Goal: Navigation & Orientation: Find specific page/section

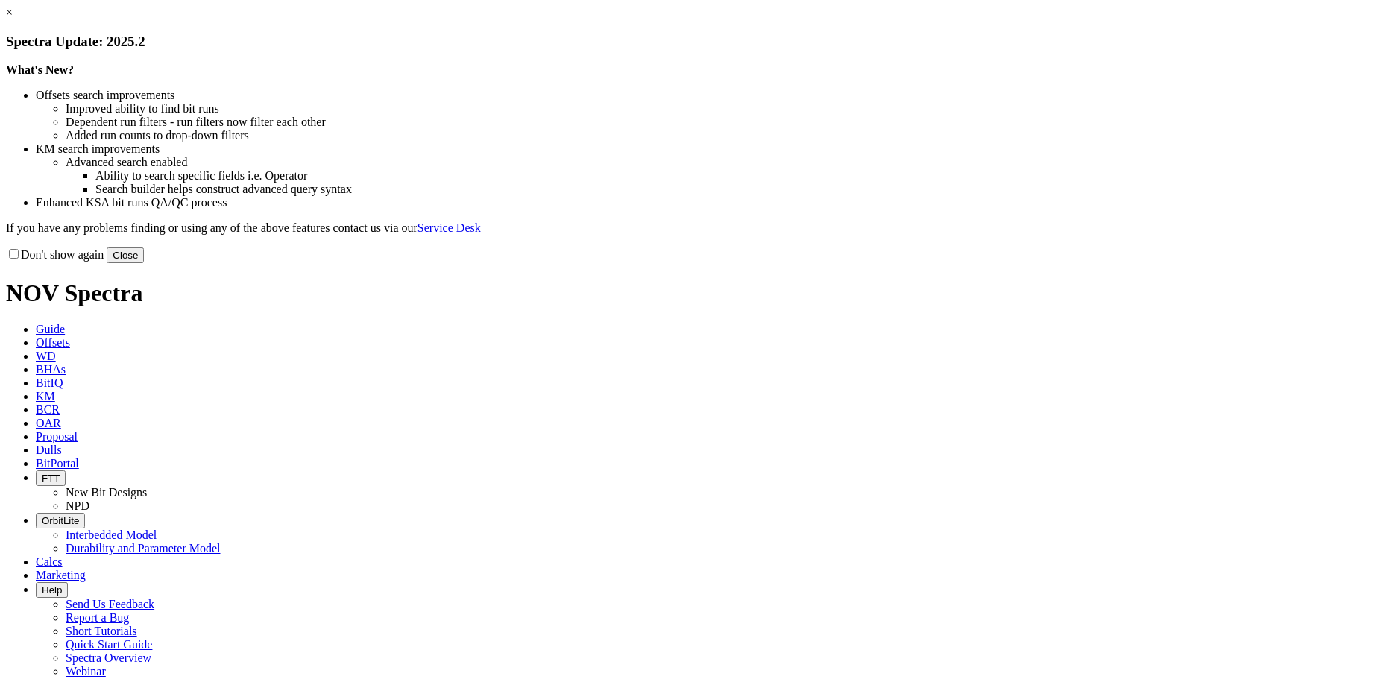
click at [144, 263] on button "Close" at bounding box center [125, 256] width 37 height 16
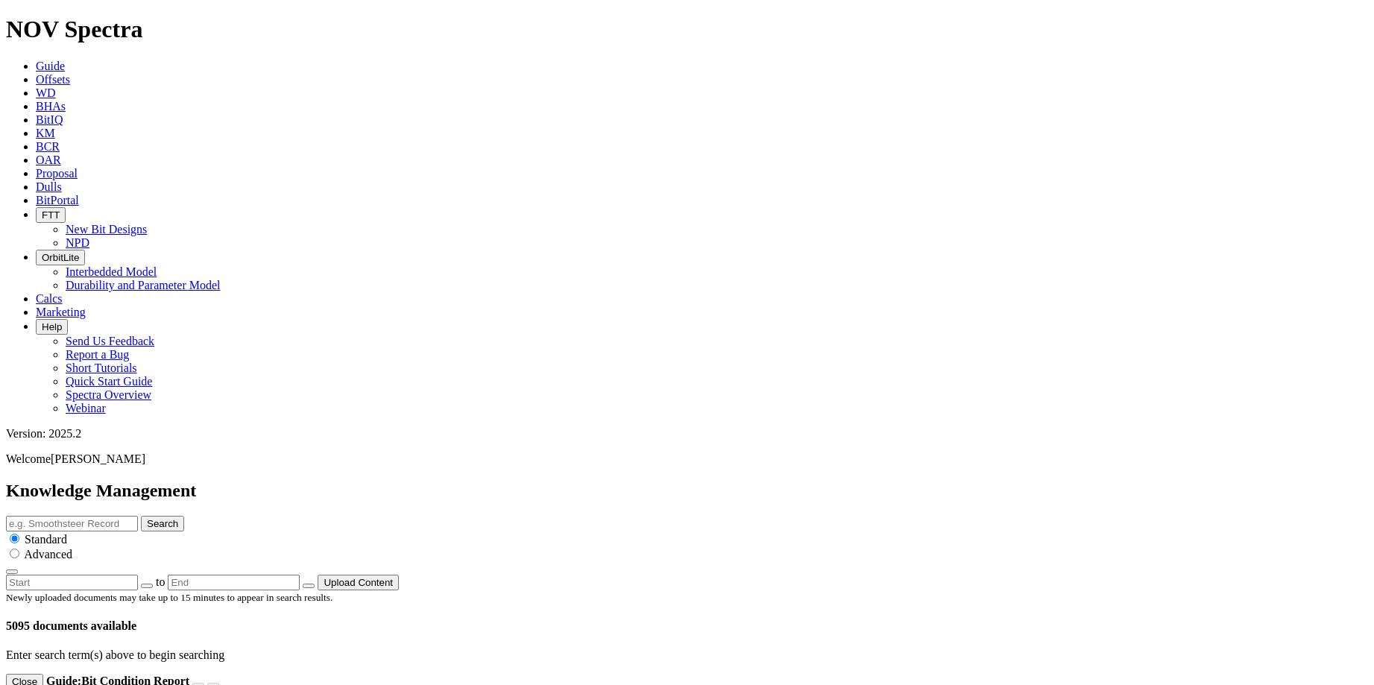
click at [42, 210] on icon "button" at bounding box center [42, 215] width 0 height 11
click at [89, 236] on link "NPD" at bounding box center [78, 242] width 24 height 13
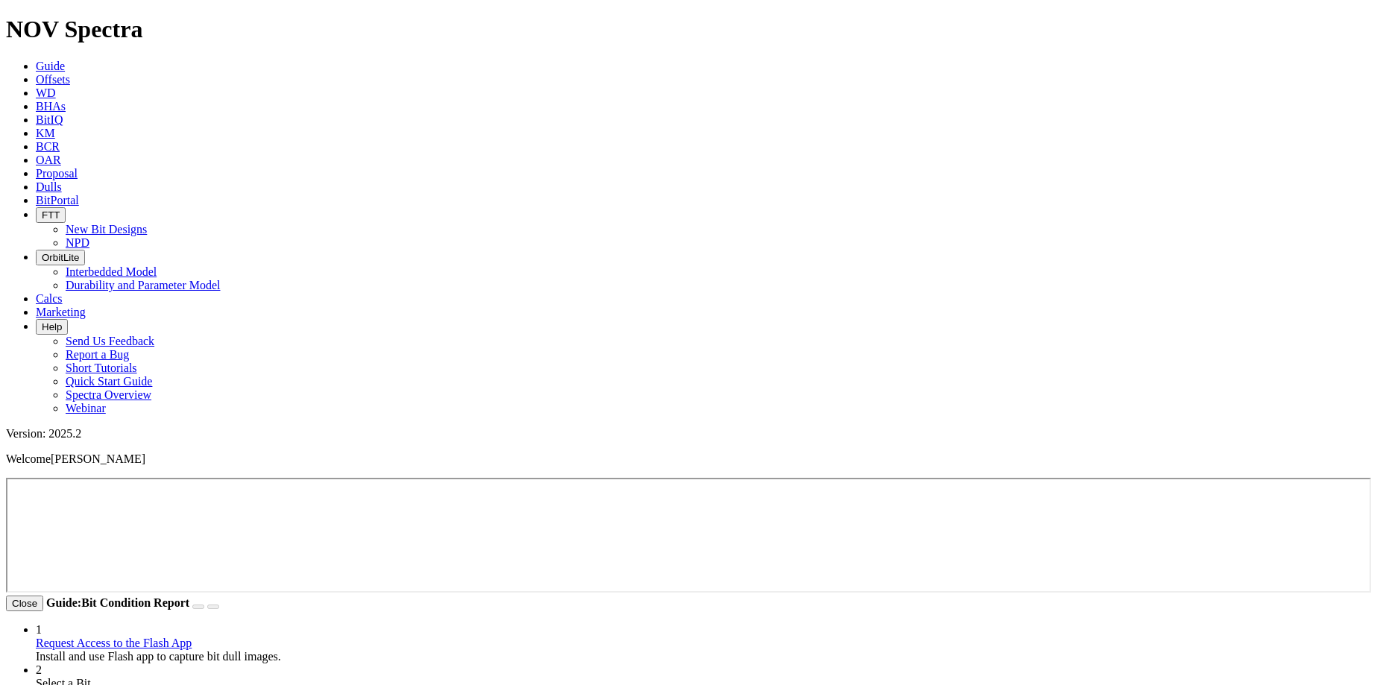
click at [42, 210] on icon "button" at bounding box center [42, 215] width 0 height 11
click at [147, 223] on link "New Bit Designs" at bounding box center [106, 229] width 81 height 13
